Goal: Information Seeking & Learning: Learn about a topic

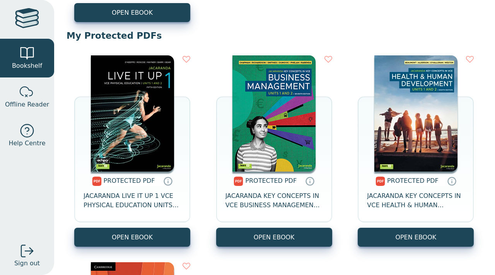
scroll to position [493, 0]
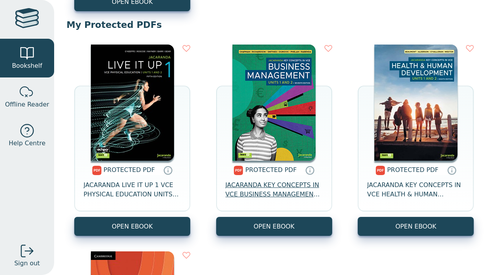
click at [298, 189] on span "JACARANDA KEY CONCEPTS IN VCE BUSINESS MANAGEMENT UNITS 1&2" at bounding box center [275, 189] width 98 height 19
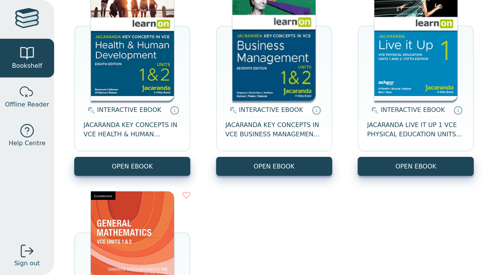
scroll to position [113, 0]
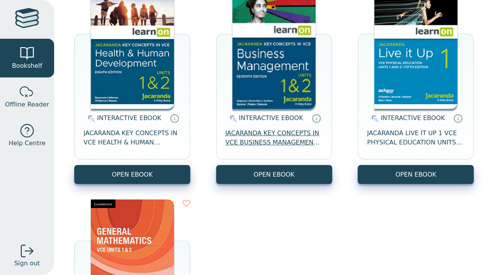
click at [274, 144] on span "JACARANDA KEY CONCEPTS IN VCE BUSINESS MANAGEMENT UNITS 1&2 7E LEARNON" at bounding box center [275, 138] width 98 height 19
